Goal: Information Seeking & Learning: Learn about a topic

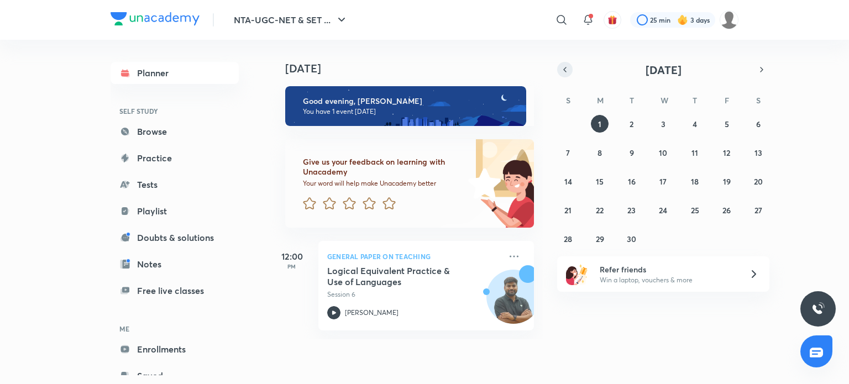
click at [566, 66] on icon "button" at bounding box center [565, 70] width 9 height 10
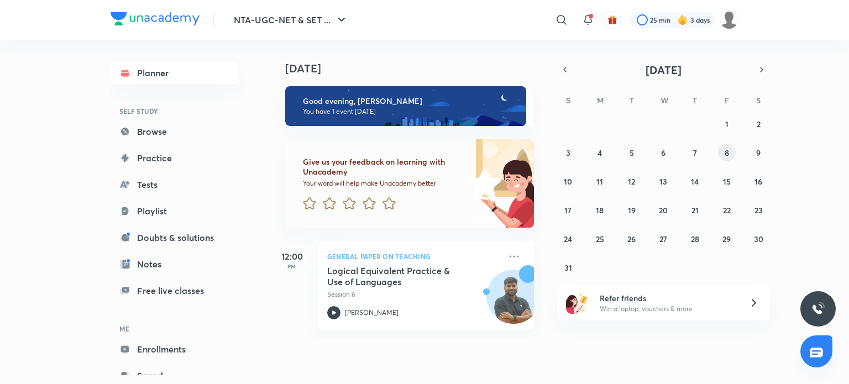
click at [732, 155] on button "8" at bounding box center [727, 153] width 18 height 18
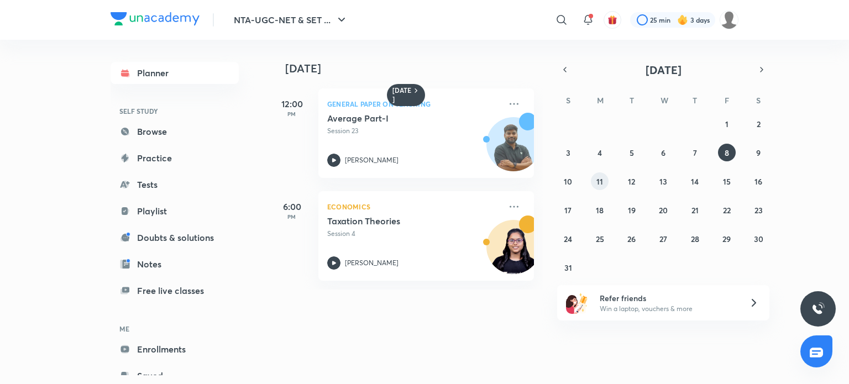
click at [593, 186] on button "11" at bounding box center [600, 182] width 18 height 18
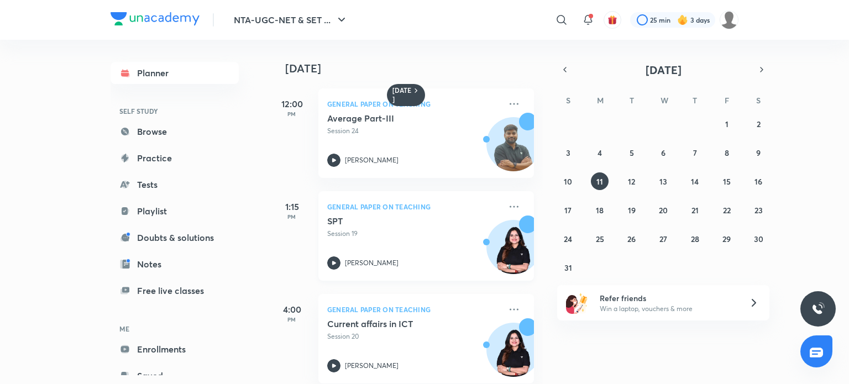
scroll to position [119, 0]
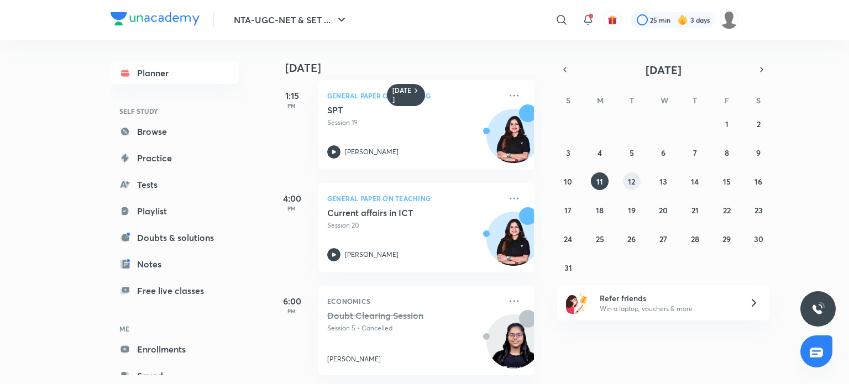
click at [634, 181] on abbr "12" at bounding box center [631, 181] width 7 height 11
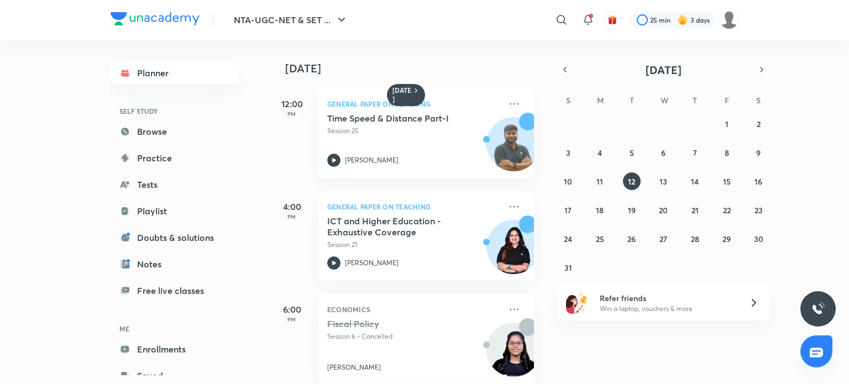
scroll to position [17, 0]
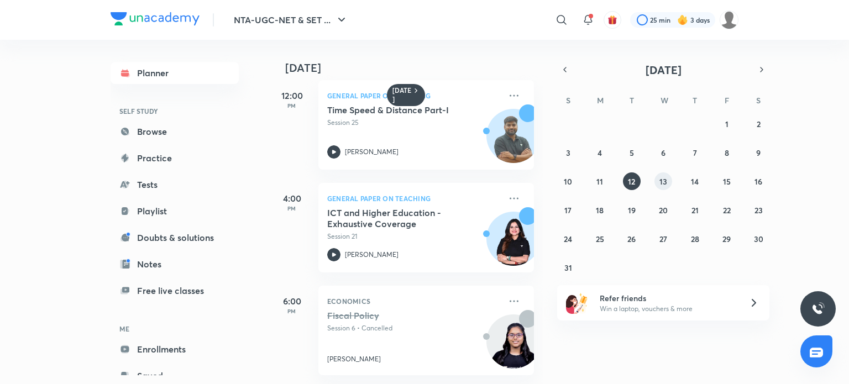
click at [670, 181] on button "13" at bounding box center [664, 182] width 18 height 18
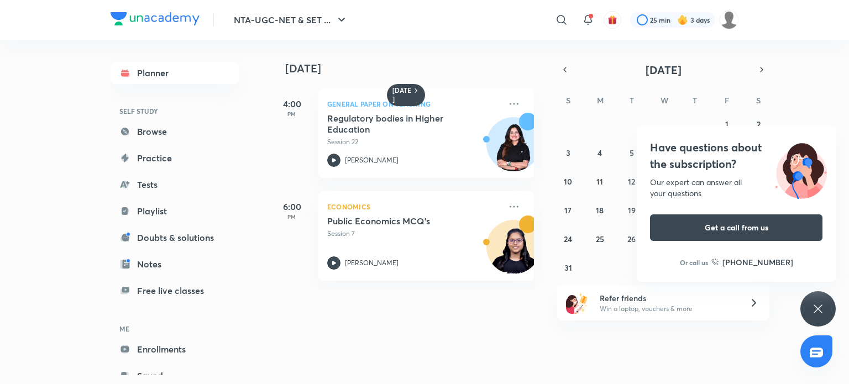
click at [810, 299] on div "Have questions about the subscription? Our expert can answer all your questions…" at bounding box center [818, 308] width 35 height 35
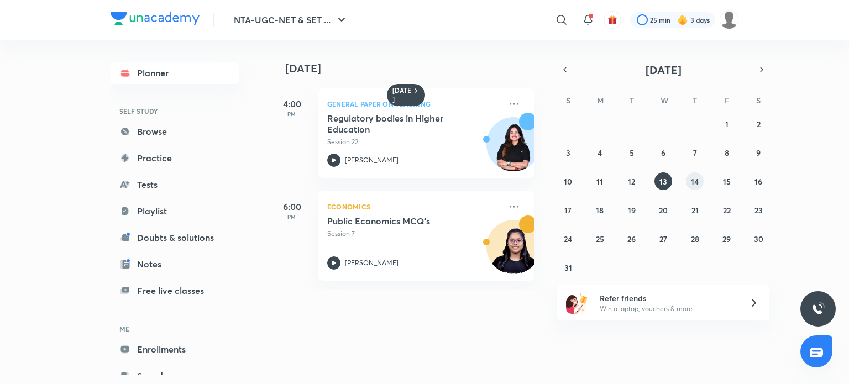
click at [695, 173] on button "14" at bounding box center [695, 182] width 18 height 18
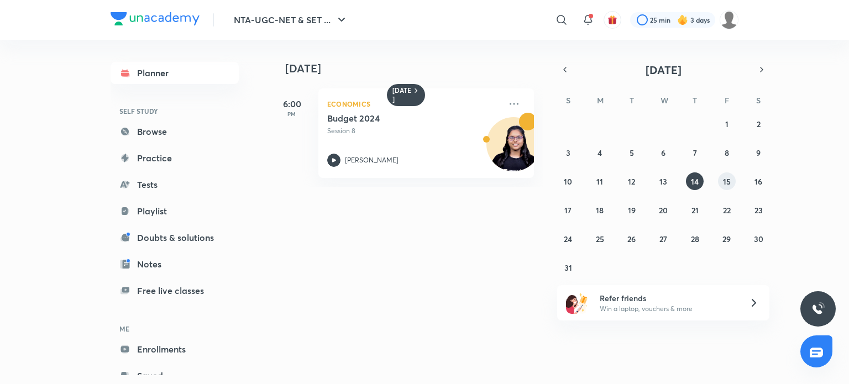
click at [723, 183] on button "15" at bounding box center [727, 182] width 18 height 18
click at [759, 182] on abbr "16" at bounding box center [759, 181] width 8 height 11
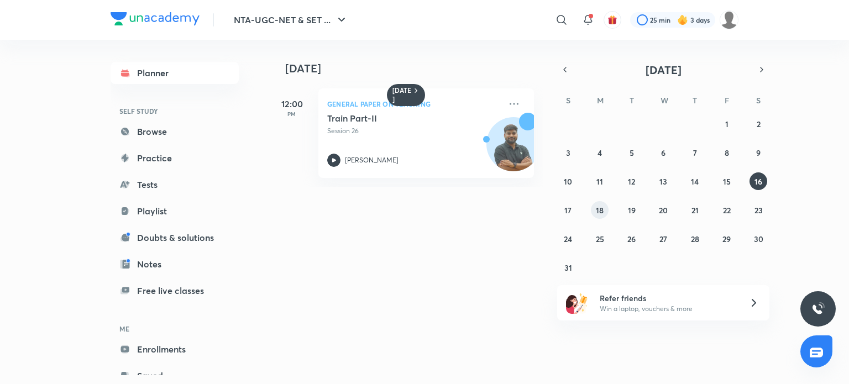
click at [603, 203] on button "18" at bounding box center [600, 210] width 18 height 18
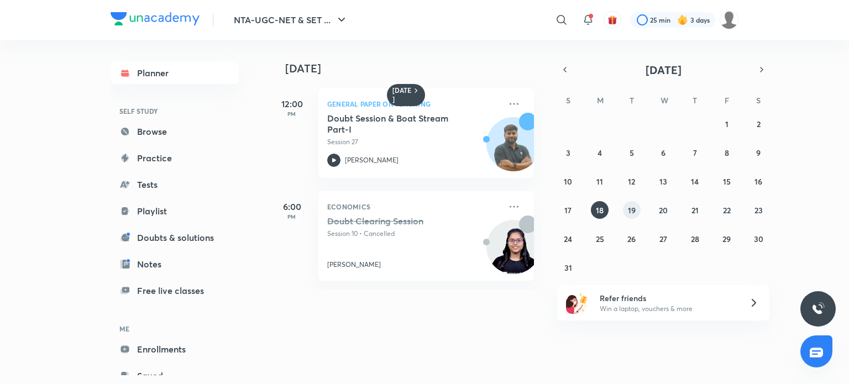
click at [630, 207] on abbr "19" at bounding box center [632, 210] width 8 height 11
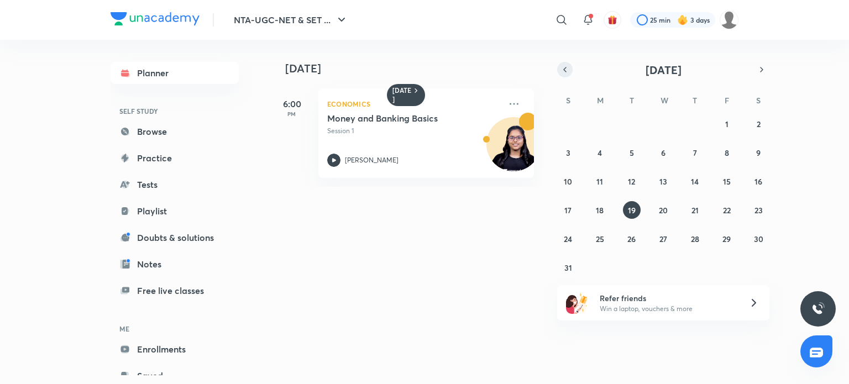
click at [569, 72] on icon "button" at bounding box center [565, 70] width 9 height 10
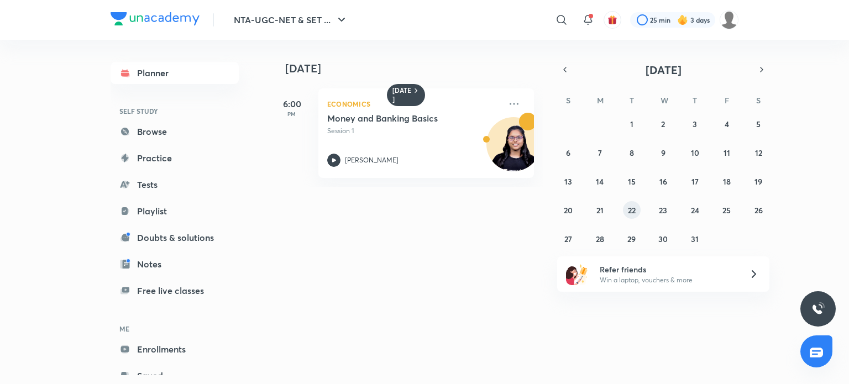
click at [634, 211] on abbr "22" at bounding box center [632, 210] width 8 height 11
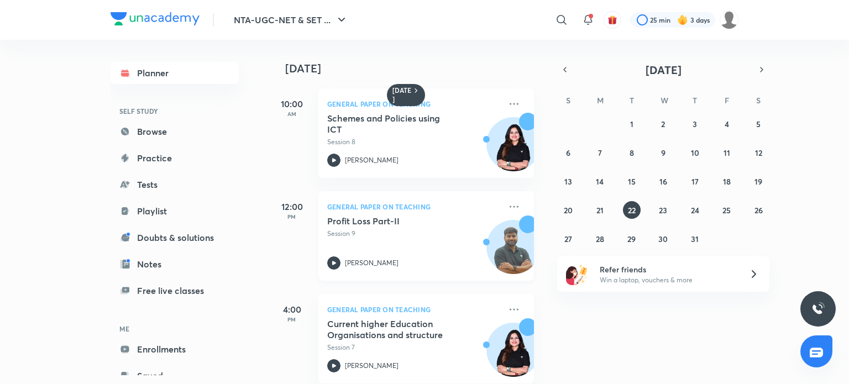
scroll to position [222, 0]
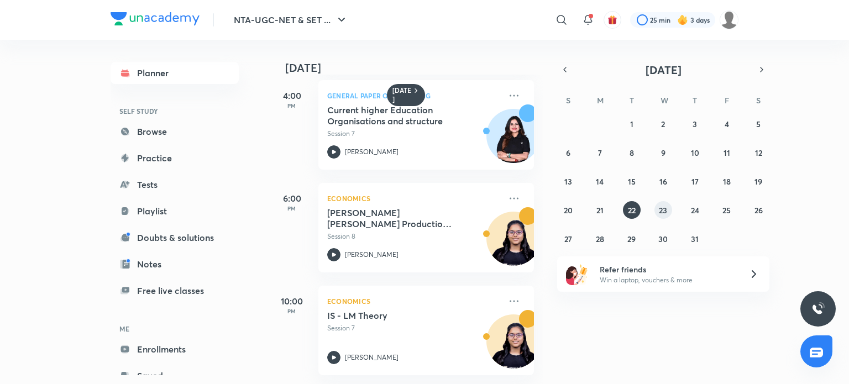
click at [660, 210] on abbr "23" at bounding box center [663, 210] width 8 height 11
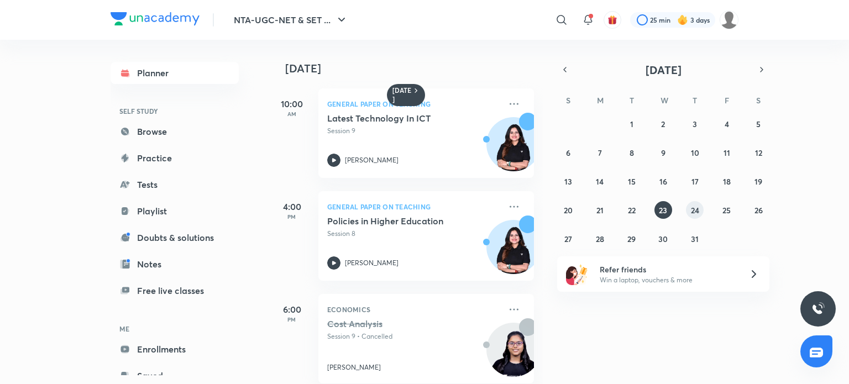
click at [693, 212] on abbr "24" at bounding box center [695, 210] width 8 height 11
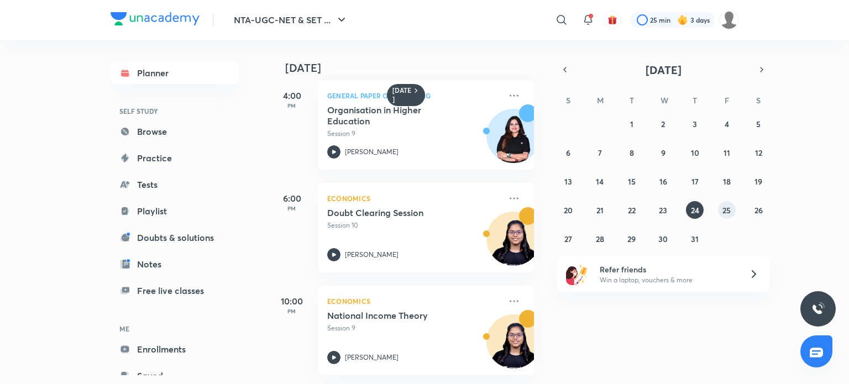
click at [723, 214] on abbr "25" at bounding box center [727, 210] width 8 height 11
click at [597, 236] on abbr "28" at bounding box center [600, 239] width 8 height 11
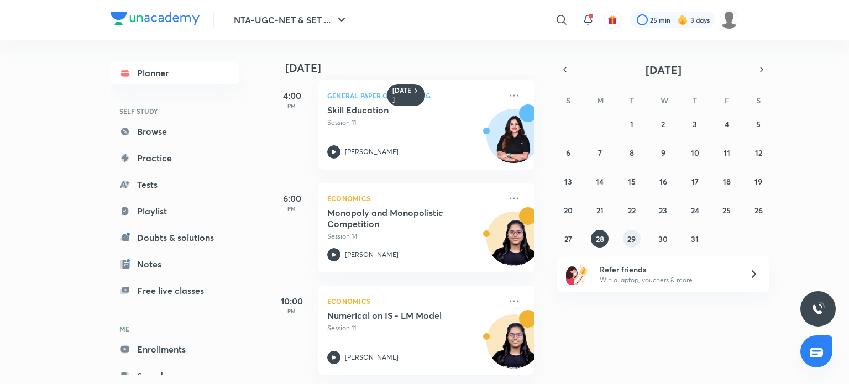
click at [626, 241] on button "29" at bounding box center [632, 239] width 18 height 18
click at [758, 69] on icon "button" at bounding box center [762, 70] width 9 height 10
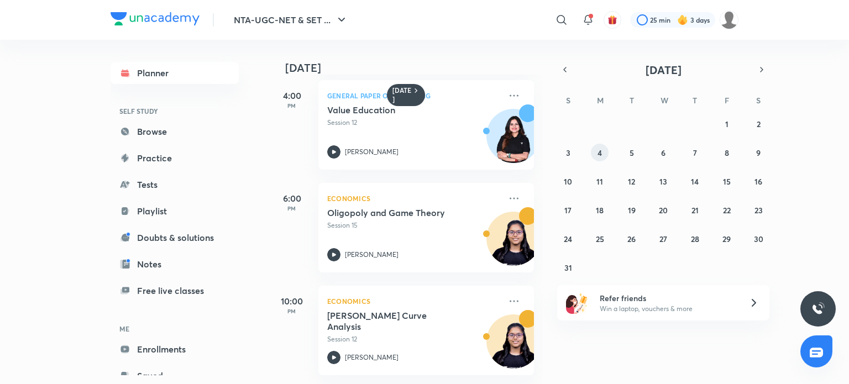
click at [602, 153] on abbr "4" at bounding box center [600, 153] width 4 height 11
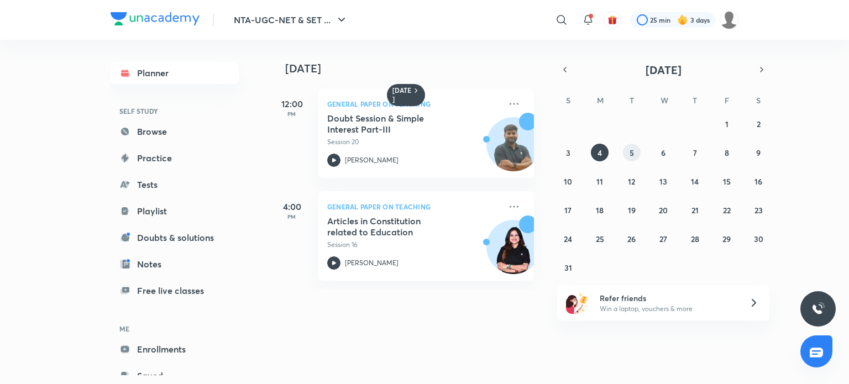
click at [634, 153] on abbr "5" at bounding box center [632, 153] width 4 height 11
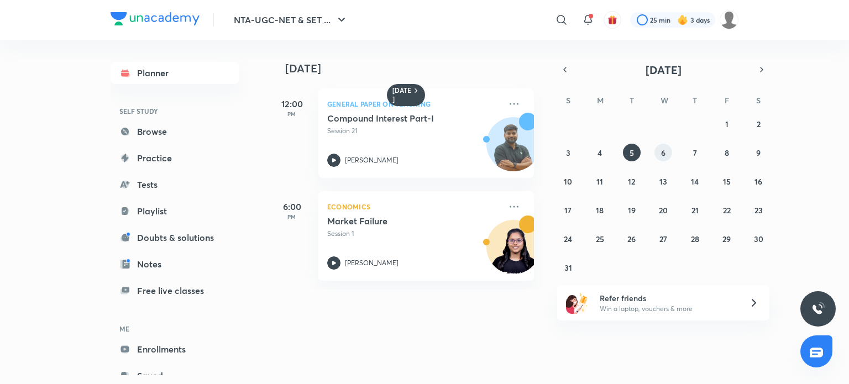
click at [664, 155] on abbr "6" at bounding box center [663, 153] width 4 height 11
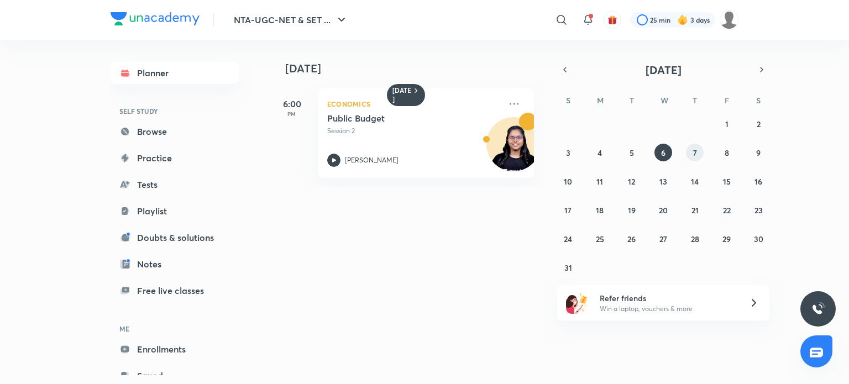
click at [699, 153] on button "7" at bounding box center [695, 153] width 18 height 18
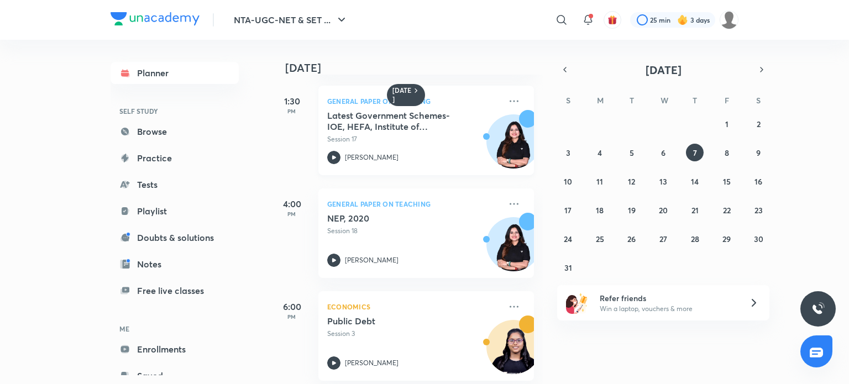
scroll to position [119, 0]
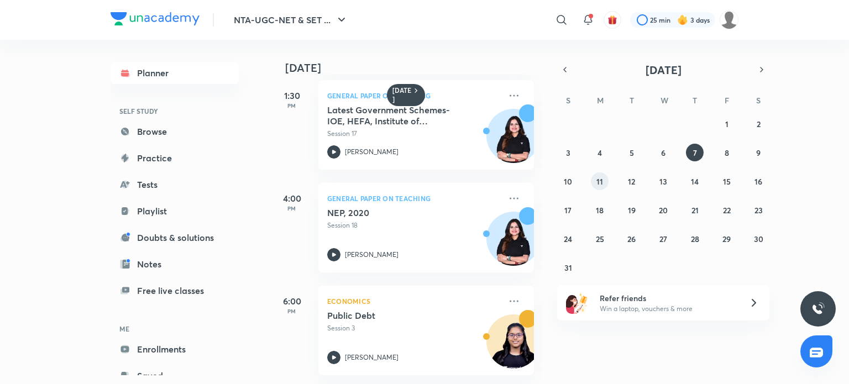
click at [602, 184] on abbr "11" at bounding box center [600, 181] width 7 height 11
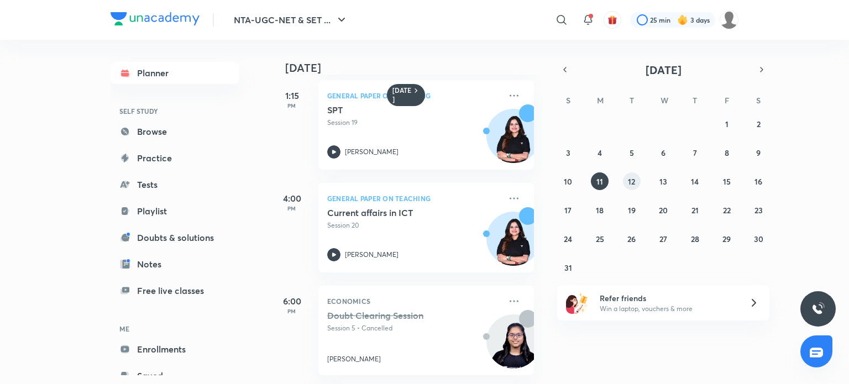
click at [629, 180] on abbr "12" at bounding box center [631, 181] width 7 height 11
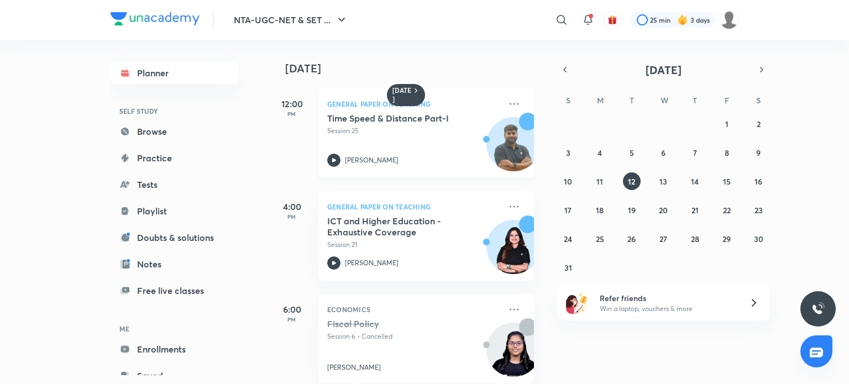
scroll to position [17, 0]
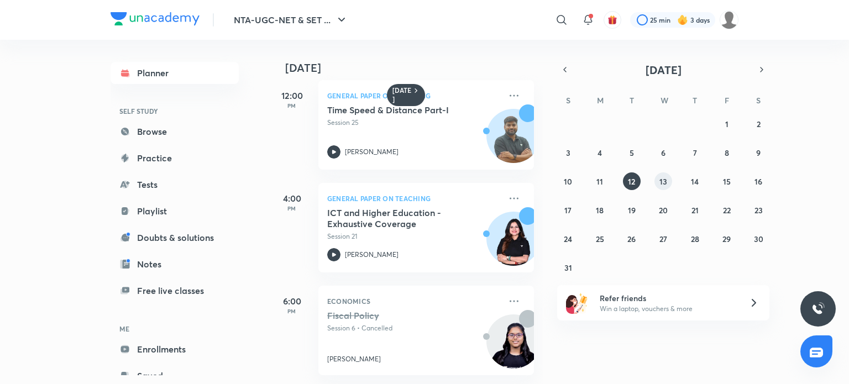
click at [661, 181] on abbr "13" at bounding box center [664, 181] width 8 height 11
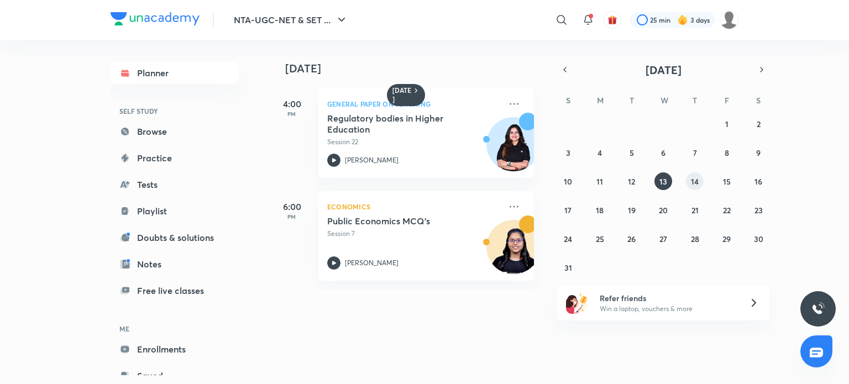
click at [700, 183] on button "14" at bounding box center [695, 182] width 18 height 18
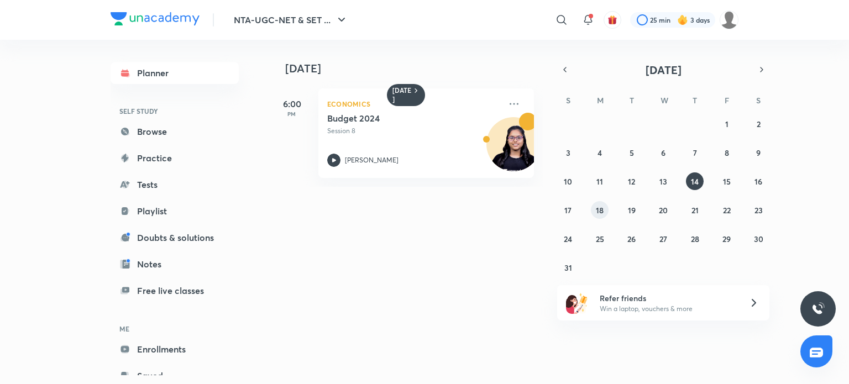
click at [602, 210] on abbr "18" at bounding box center [600, 210] width 8 height 11
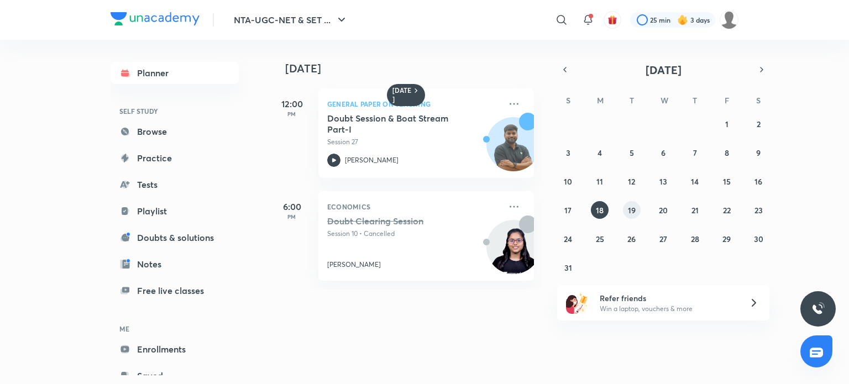
click at [629, 213] on abbr "19" at bounding box center [632, 210] width 8 height 11
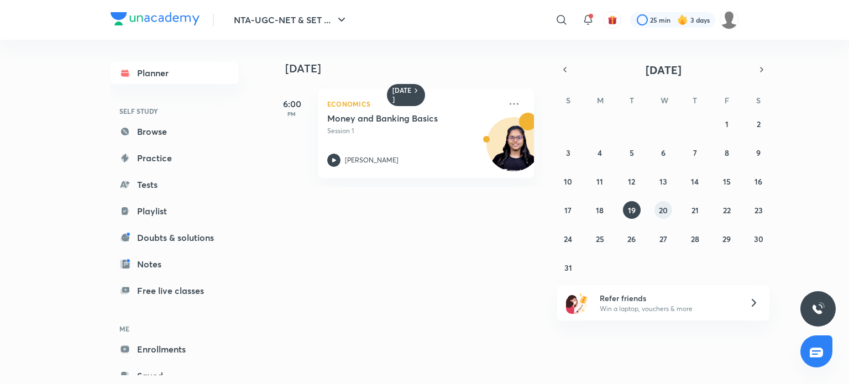
click at [662, 214] on abbr "20" at bounding box center [663, 210] width 9 height 11
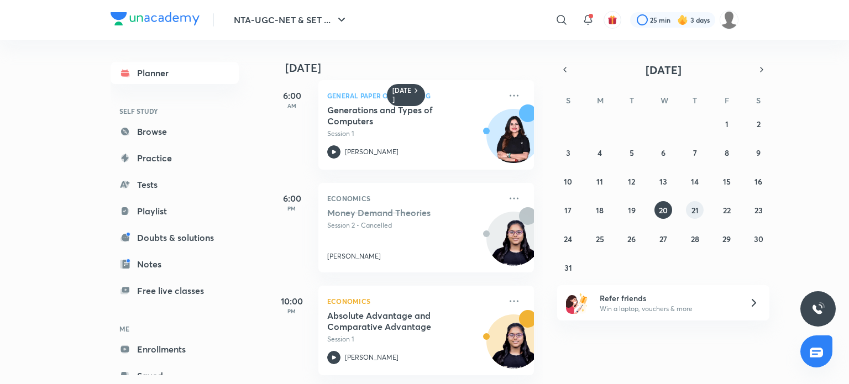
click at [692, 210] on abbr "21" at bounding box center [695, 210] width 7 height 11
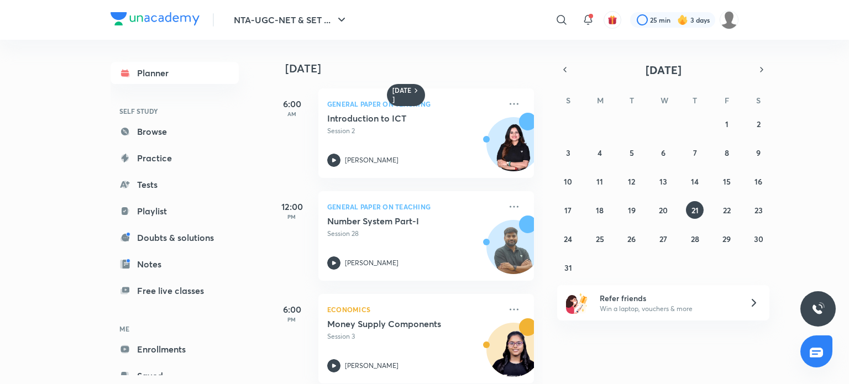
scroll to position [119, 0]
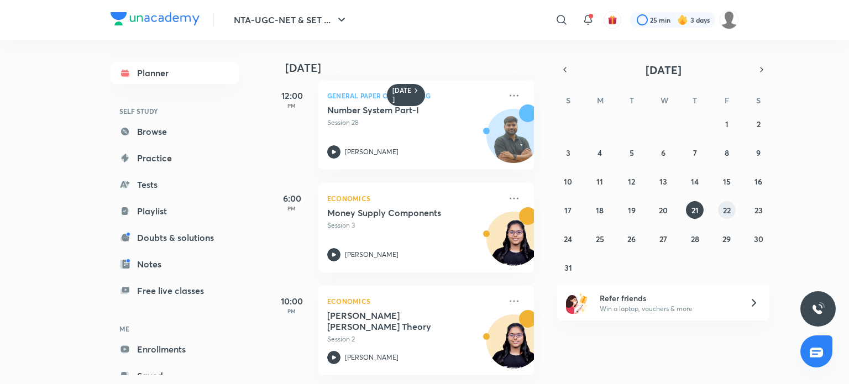
click at [724, 208] on abbr "22" at bounding box center [727, 210] width 8 height 11
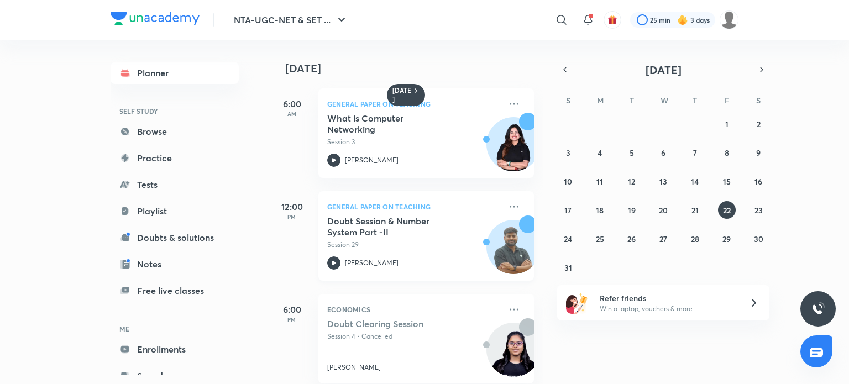
scroll to position [17, 0]
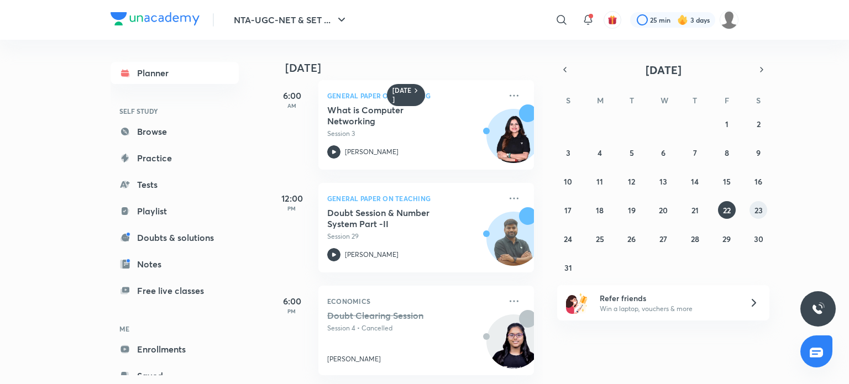
click at [757, 212] on abbr "23" at bounding box center [759, 210] width 8 height 11
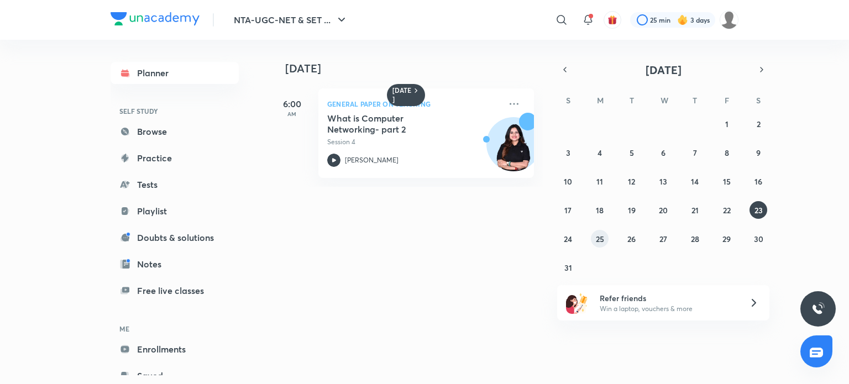
click at [598, 235] on abbr "25" at bounding box center [600, 239] width 8 height 11
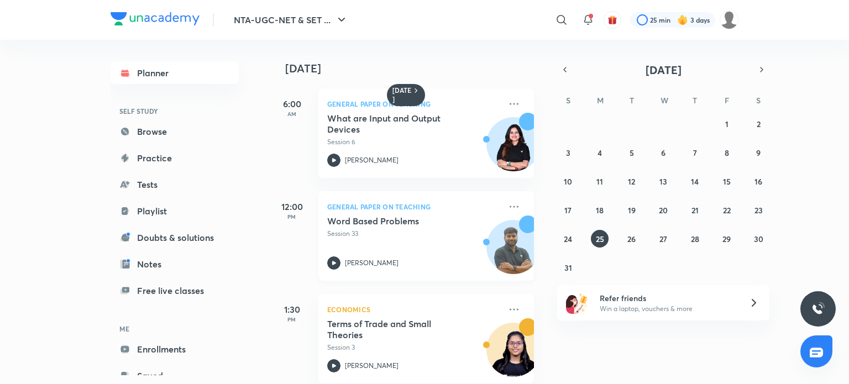
scroll to position [119, 0]
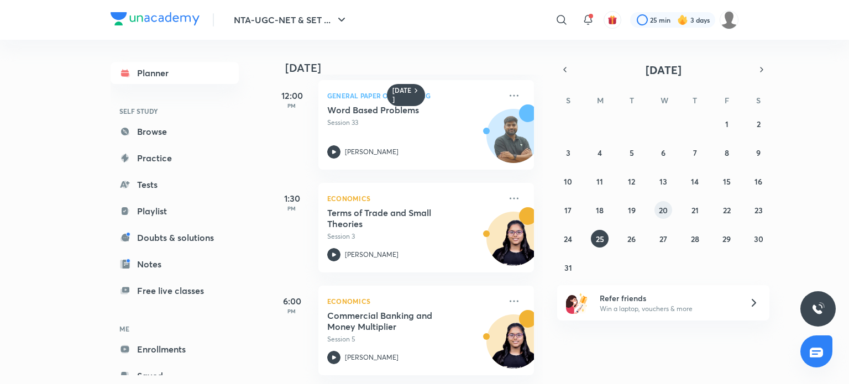
click at [663, 212] on abbr "20" at bounding box center [663, 210] width 9 height 11
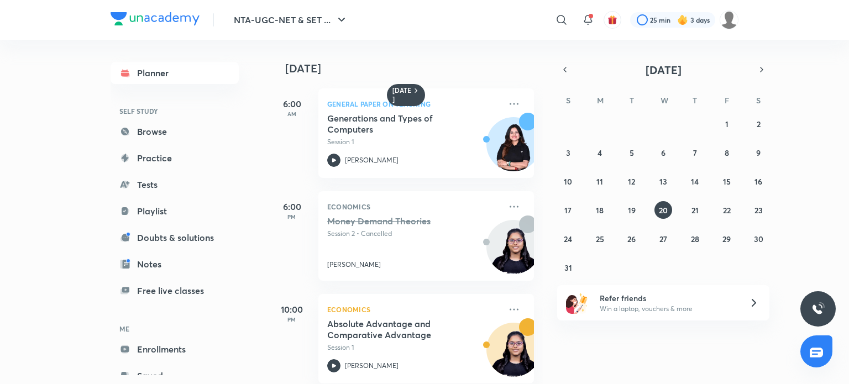
scroll to position [17, 0]
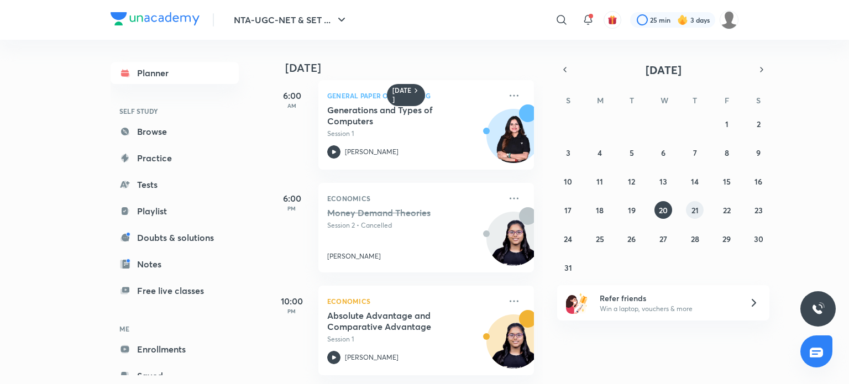
click at [695, 212] on abbr "21" at bounding box center [695, 210] width 7 height 11
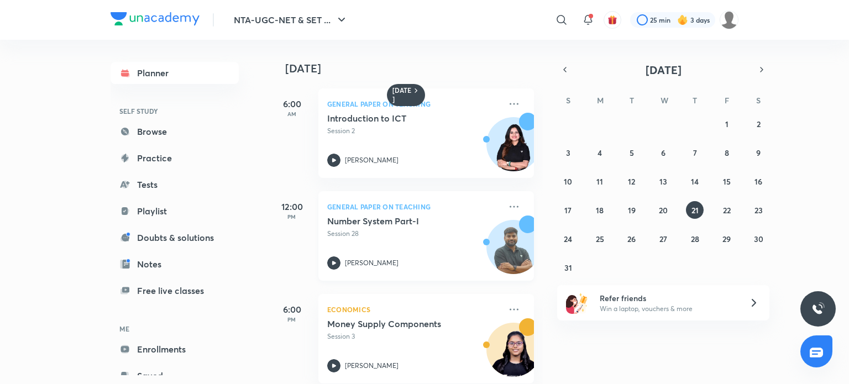
scroll to position [119, 0]
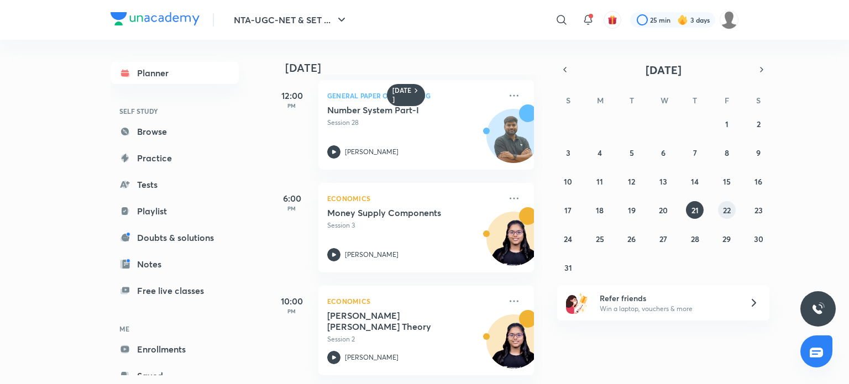
click at [728, 213] on abbr "22" at bounding box center [727, 210] width 8 height 11
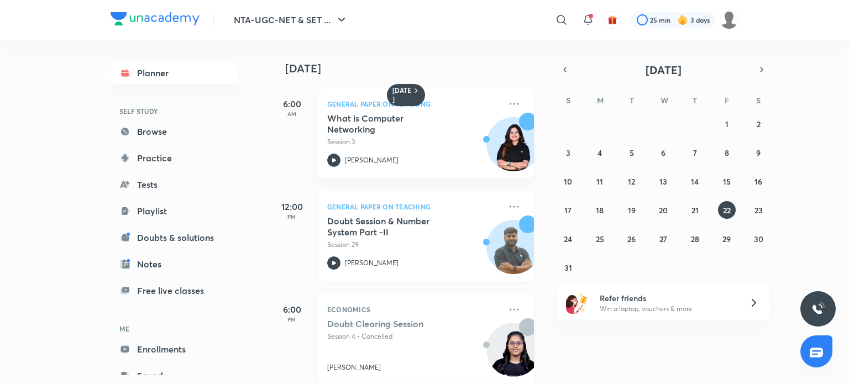
scroll to position [17, 0]
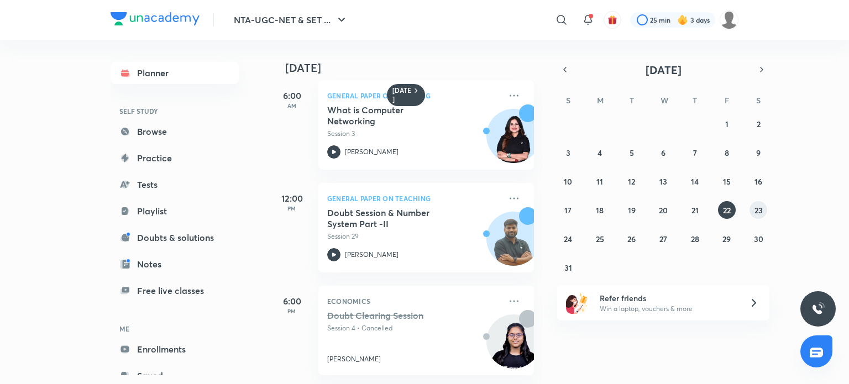
click at [763, 210] on button "23" at bounding box center [759, 210] width 18 height 18
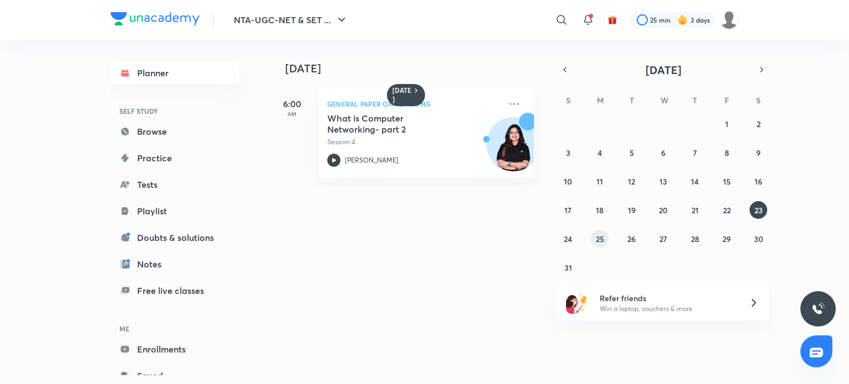
click at [600, 241] on abbr "25" at bounding box center [600, 239] width 8 height 11
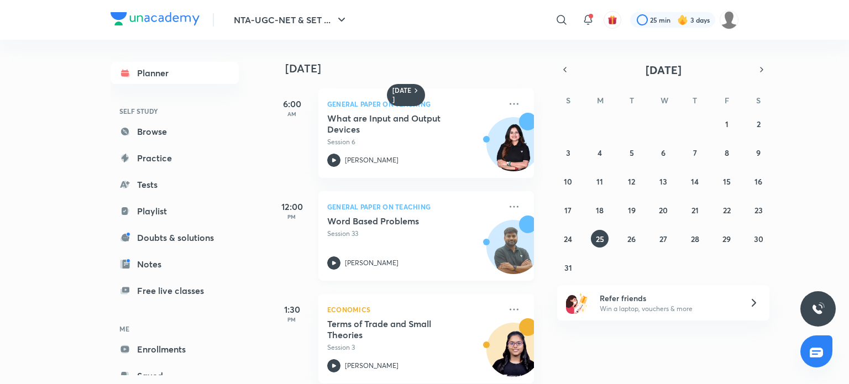
scroll to position [119, 0]
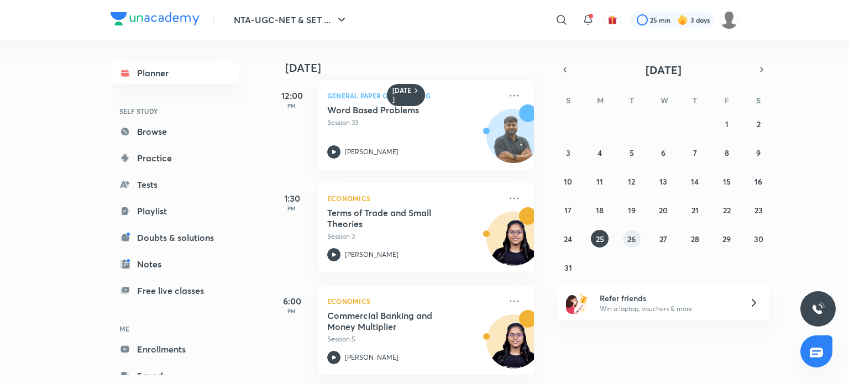
click at [628, 243] on abbr "26" at bounding box center [632, 239] width 8 height 11
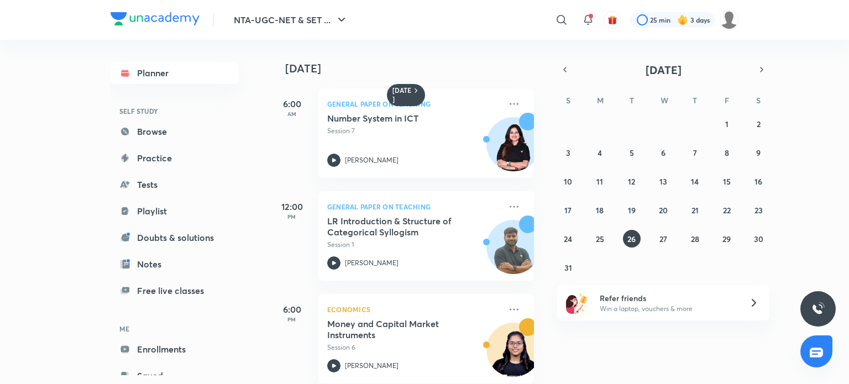
scroll to position [192, 0]
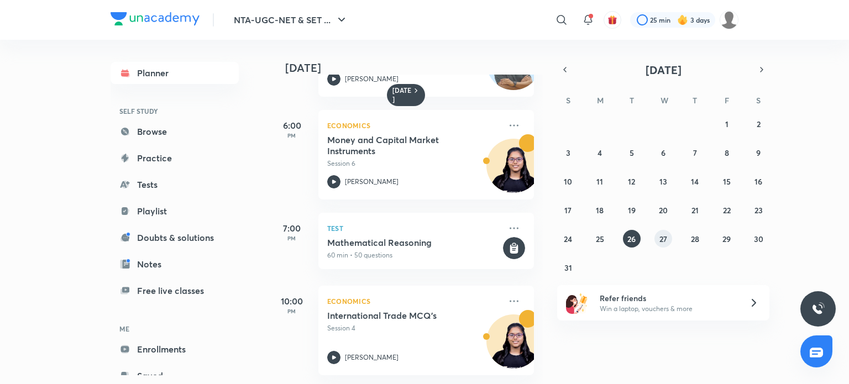
click at [660, 239] on abbr "27" at bounding box center [664, 239] width 8 height 11
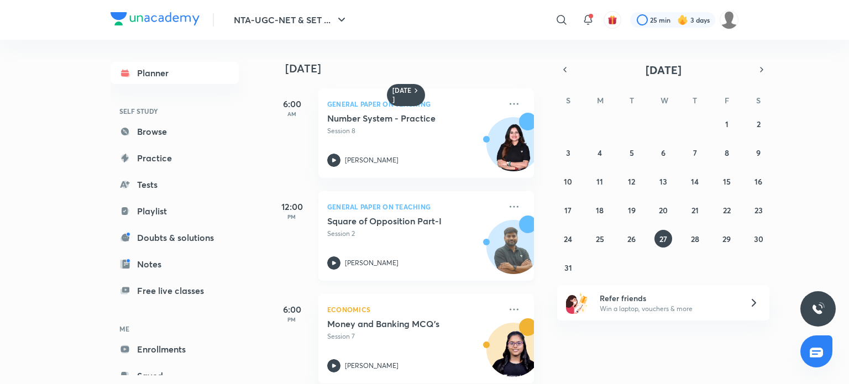
scroll to position [17, 0]
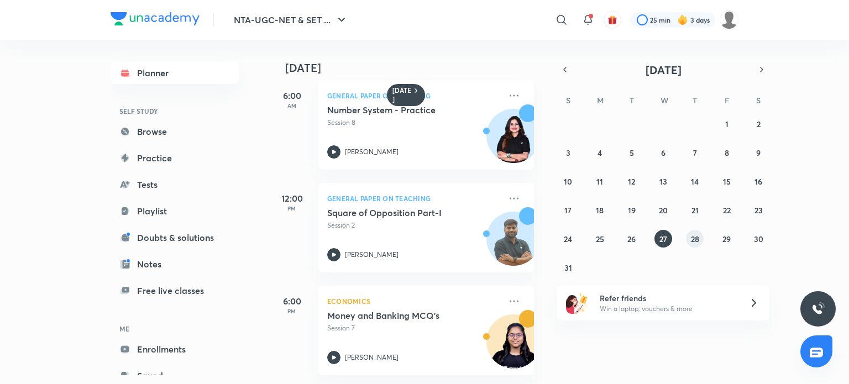
click at [698, 242] on abbr "28" at bounding box center [695, 239] width 8 height 11
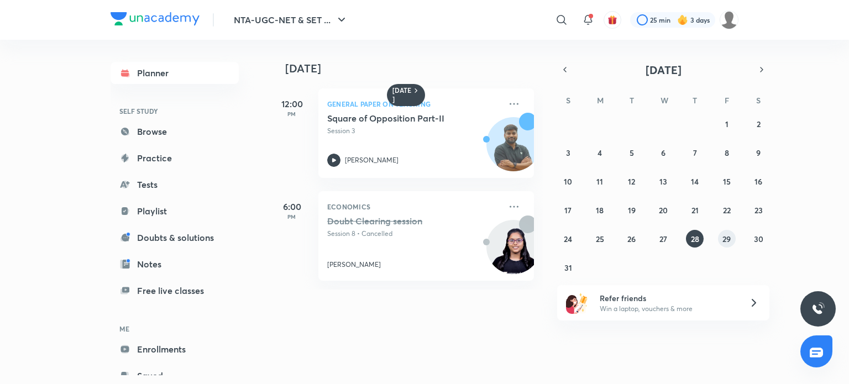
click at [725, 240] on abbr "29" at bounding box center [727, 239] width 8 height 11
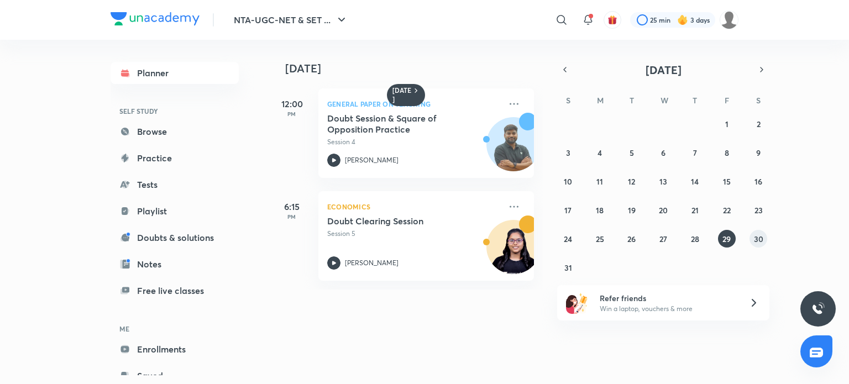
click at [757, 238] on abbr "30" at bounding box center [758, 239] width 9 height 11
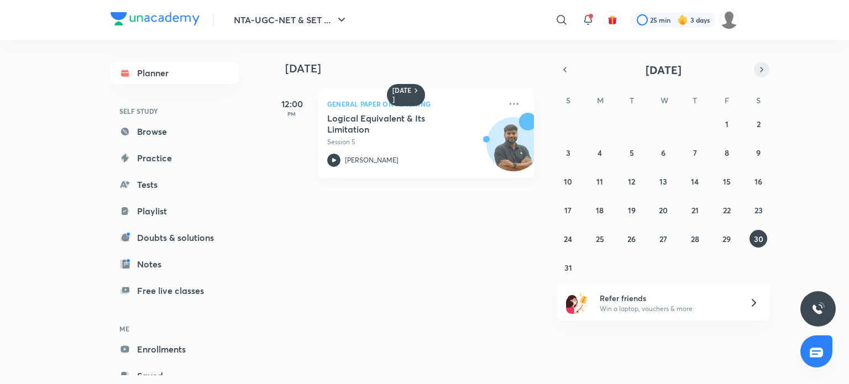
click at [767, 72] on button "button" at bounding box center [761, 69] width 15 height 15
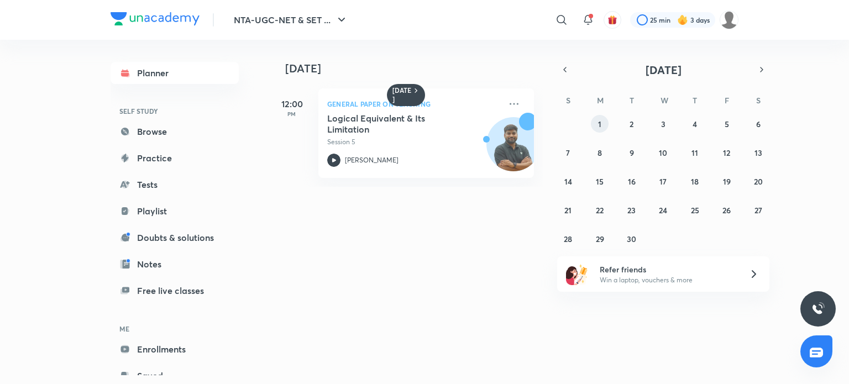
click at [602, 122] on button "1" at bounding box center [600, 124] width 18 height 18
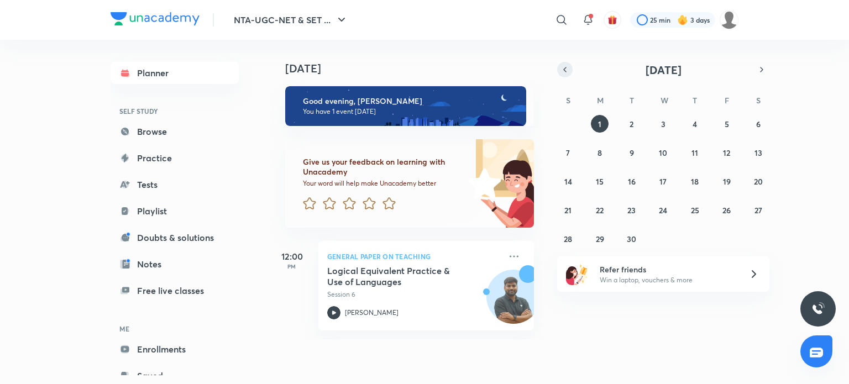
click at [571, 71] on button "button" at bounding box center [564, 69] width 15 height 15
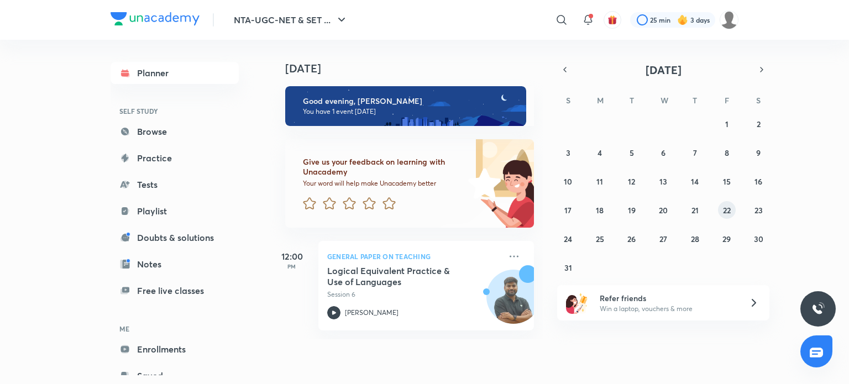
click at [730, 212] on abbr "22" at bounding box center [727, 210] width 8 height 11
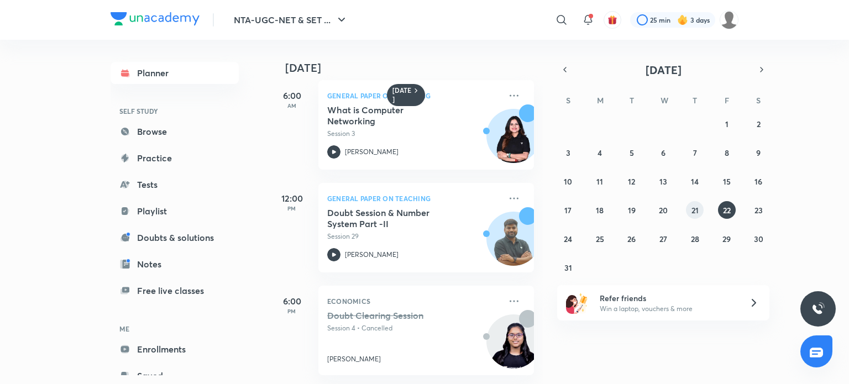
click at [697, 214] on abbr "21" at bounding box center [695, 210] width 7 height 11
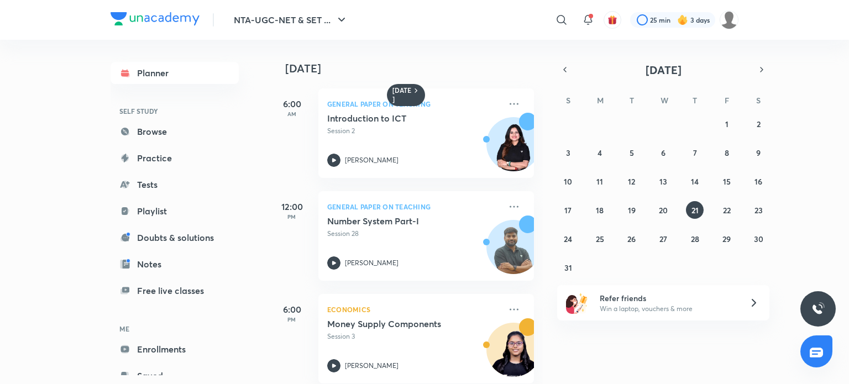
scroll to position [119, 0]
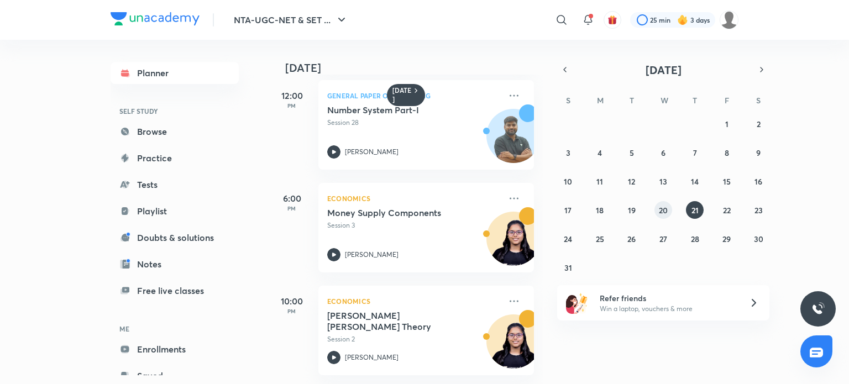
click at [664, 212] on abbr "20" at bounding box center [663, 210] width 9 height 11
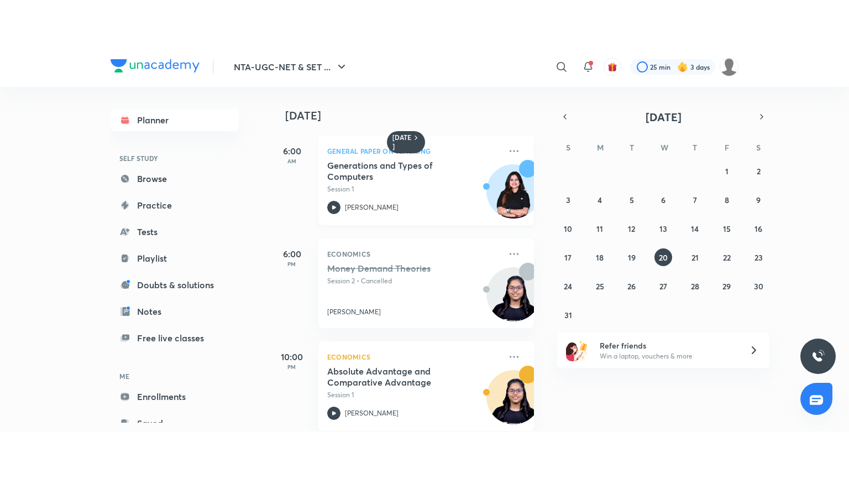
scroll to position [17, 0]
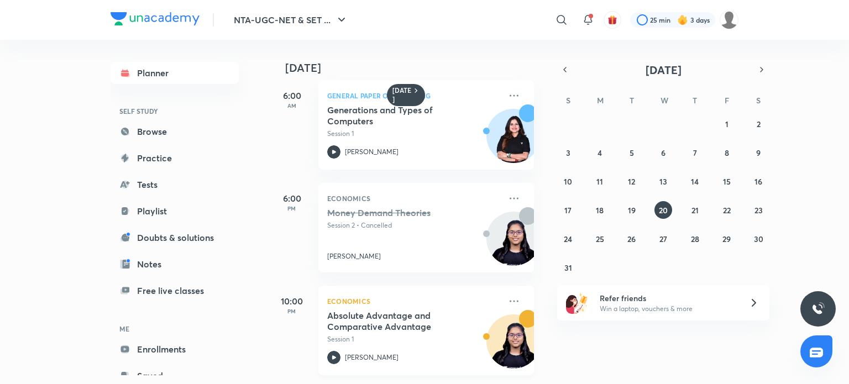
click at [381, 325] on div "Absolute Advantage and Comparative Advantage Session 1" at bounding box center [414, 327] width 174 height 34
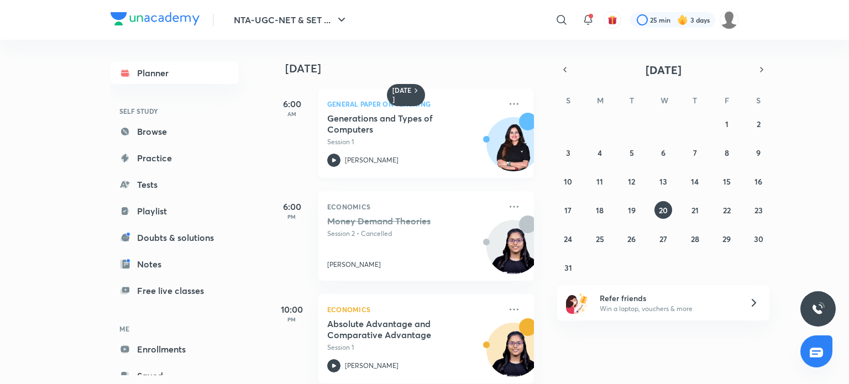
scroll to position [17, 0]
